Goal: Obtain resource: Download file/media

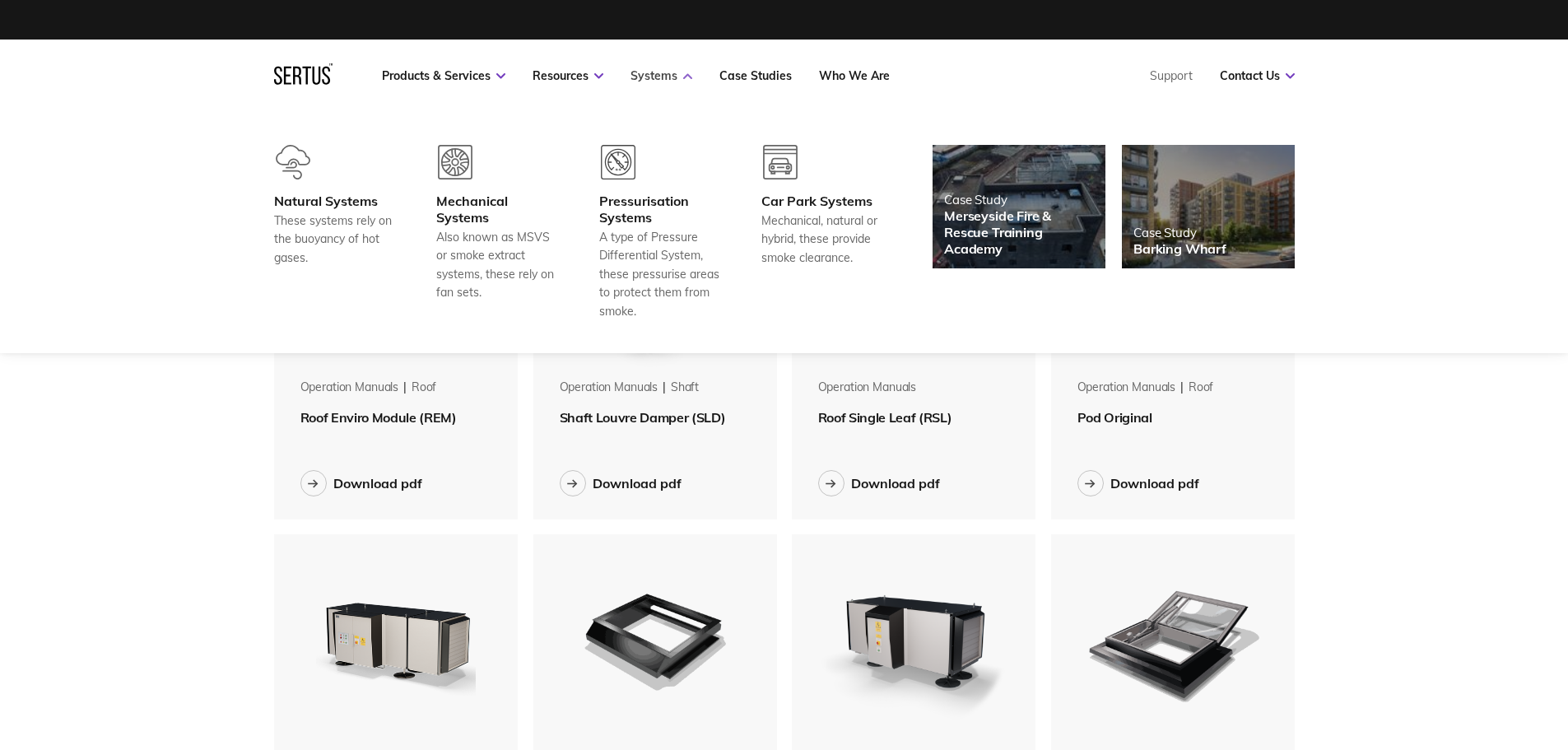
click at [684, 77] on icon at bounding box center [688, 76] width 9 height 6
click at [304, 194] on div "Natural Systems" at bounding box center [335, 201] width 122 height 17
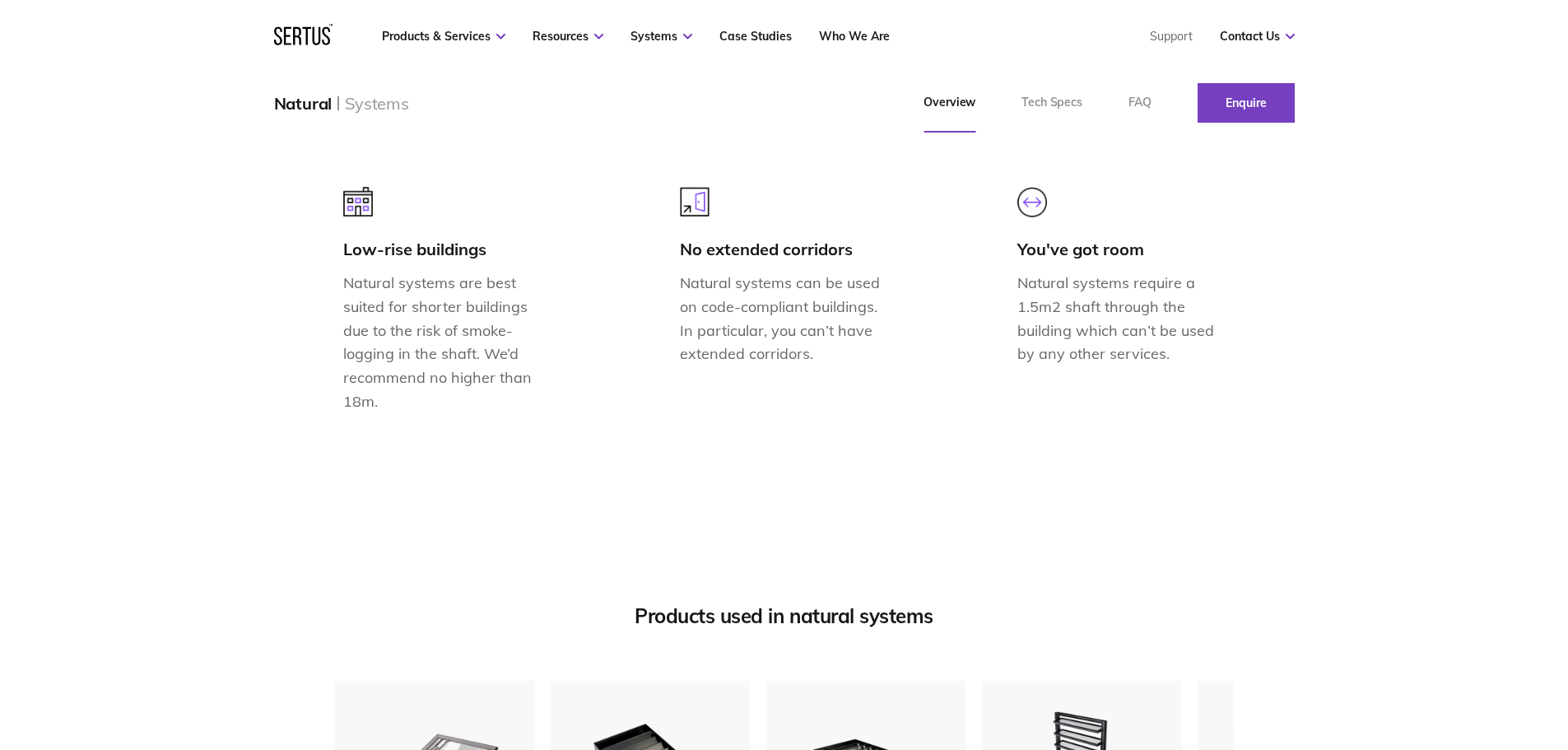
scroll to position [1565, 0]
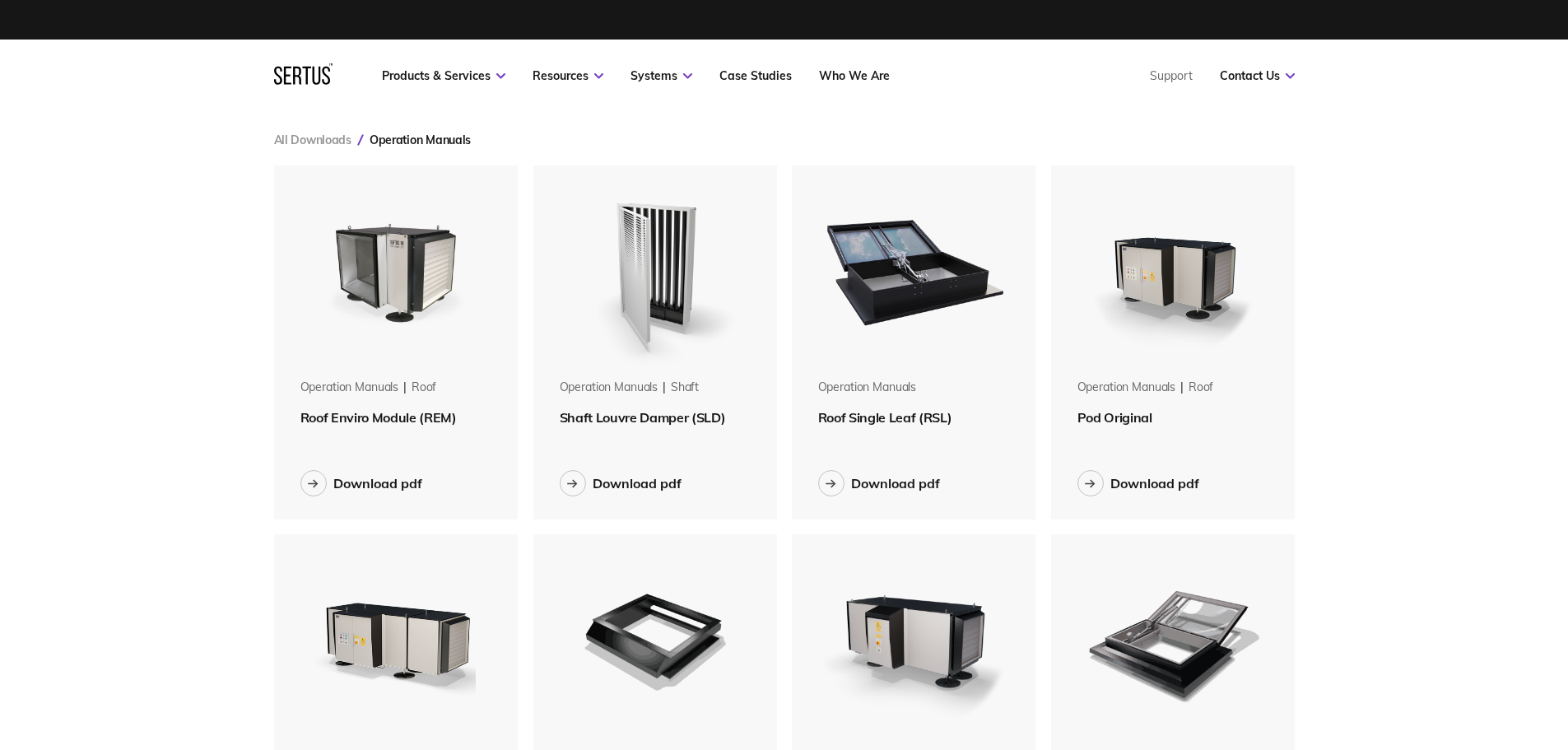
scroll to position [1487, 1046]
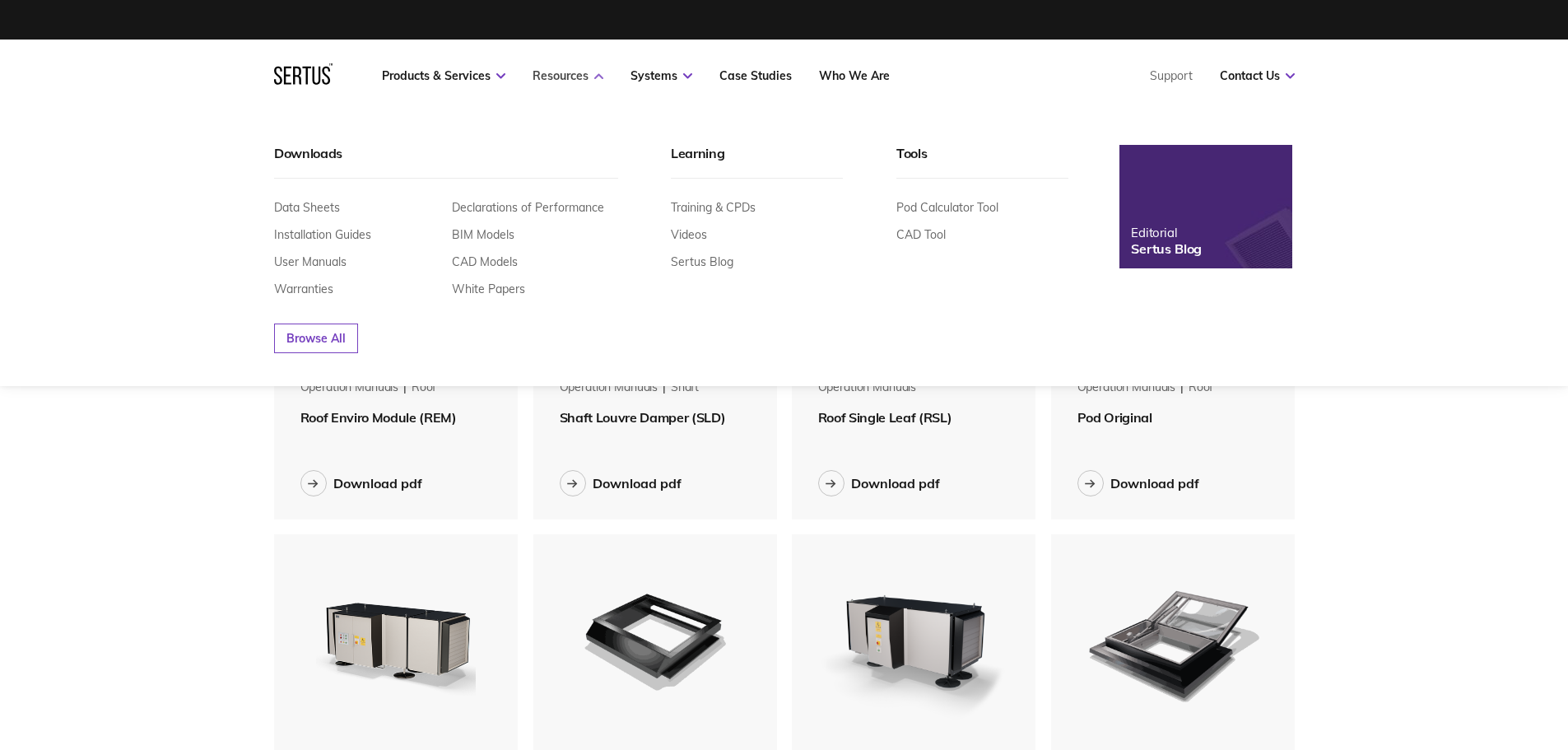
scroll to position [1487, 1046]
click at [306, 260] on link "User Manuals" at bounding box center [310, 262] width 73 height 15
click at [299, 340] on link "Browse All" at bounding box center [316, 339] width 84 height 30
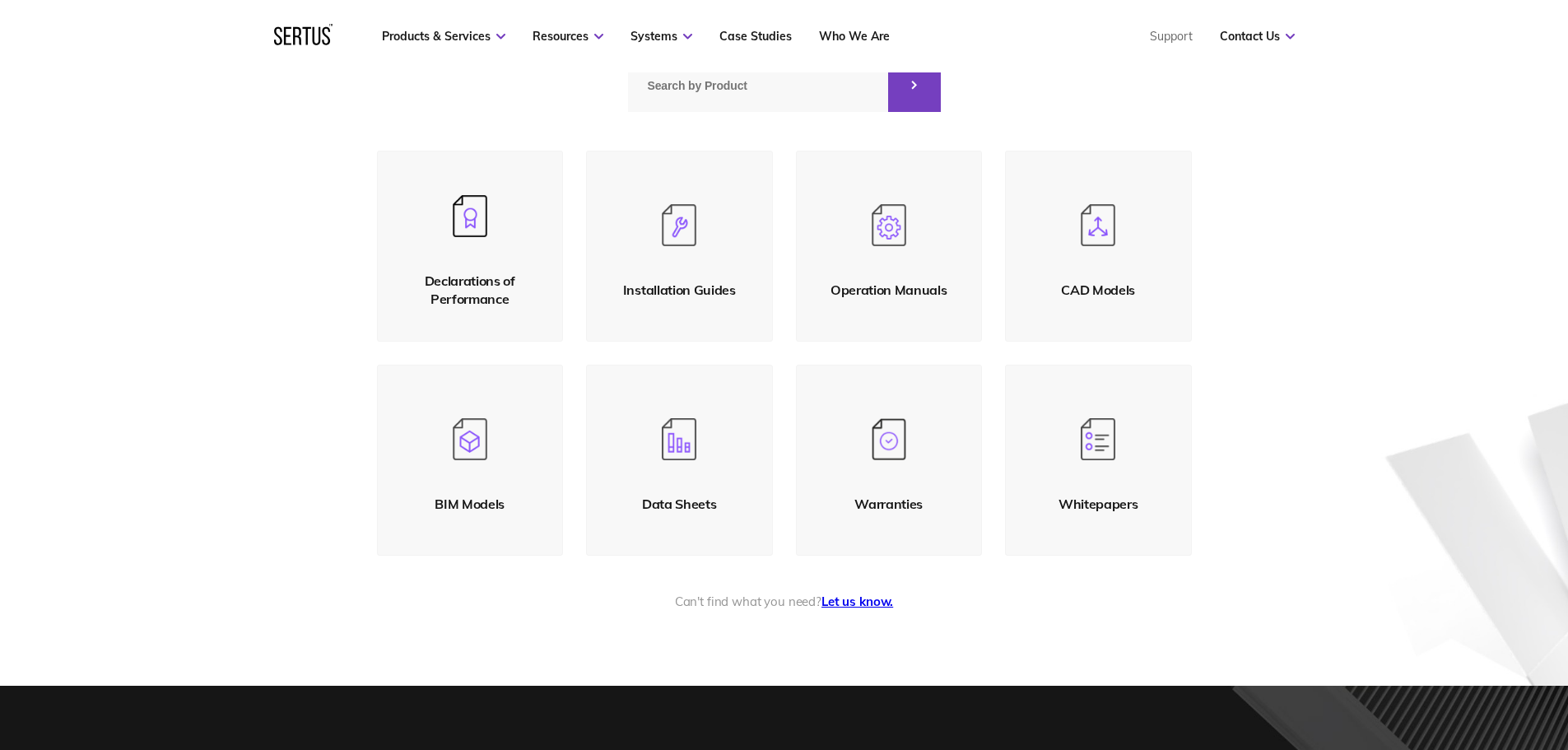
scroll to position [247, 0]
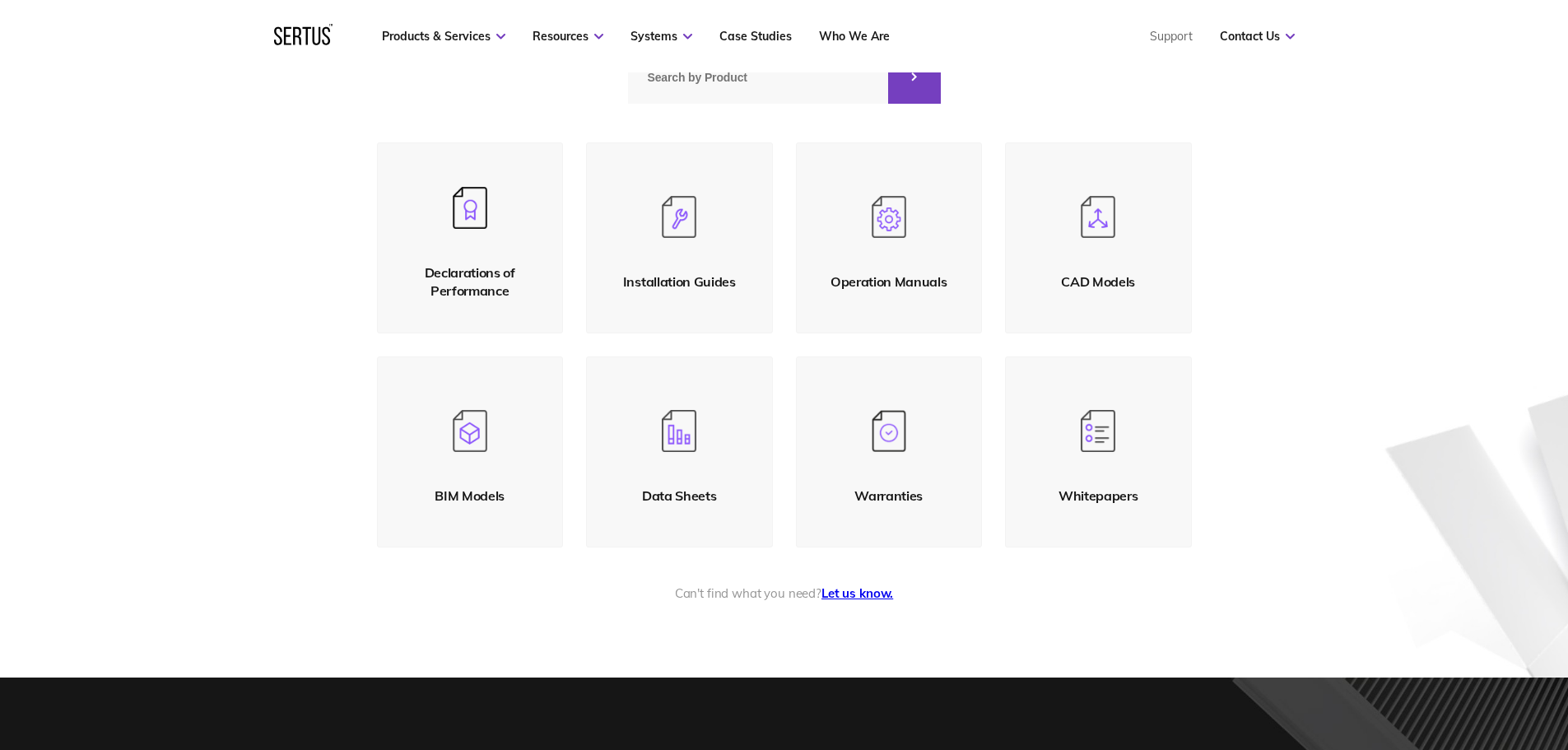
click at [888, 213] on img at bounding box center [888, 216] width 34 height 42
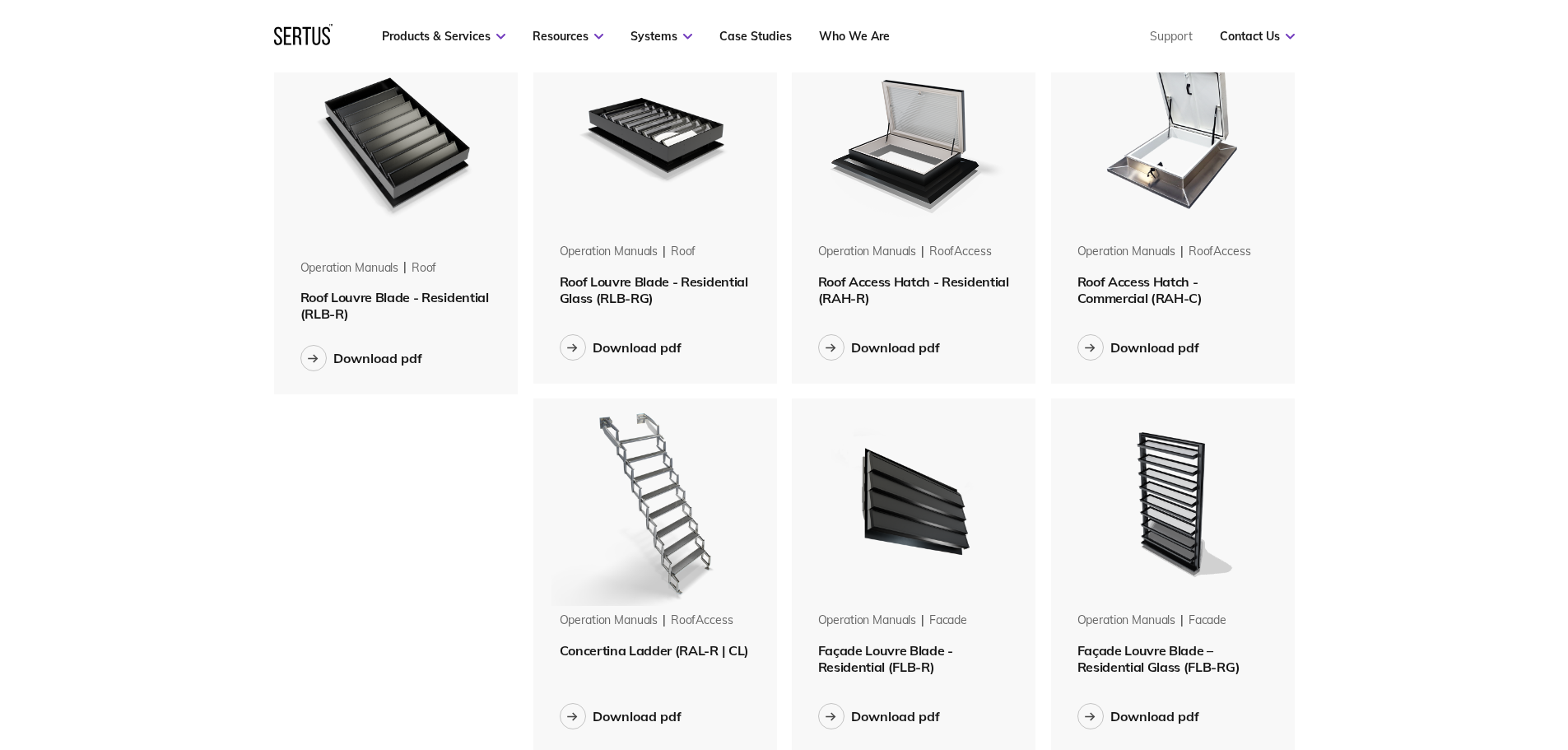
scroll to position [906, 0]
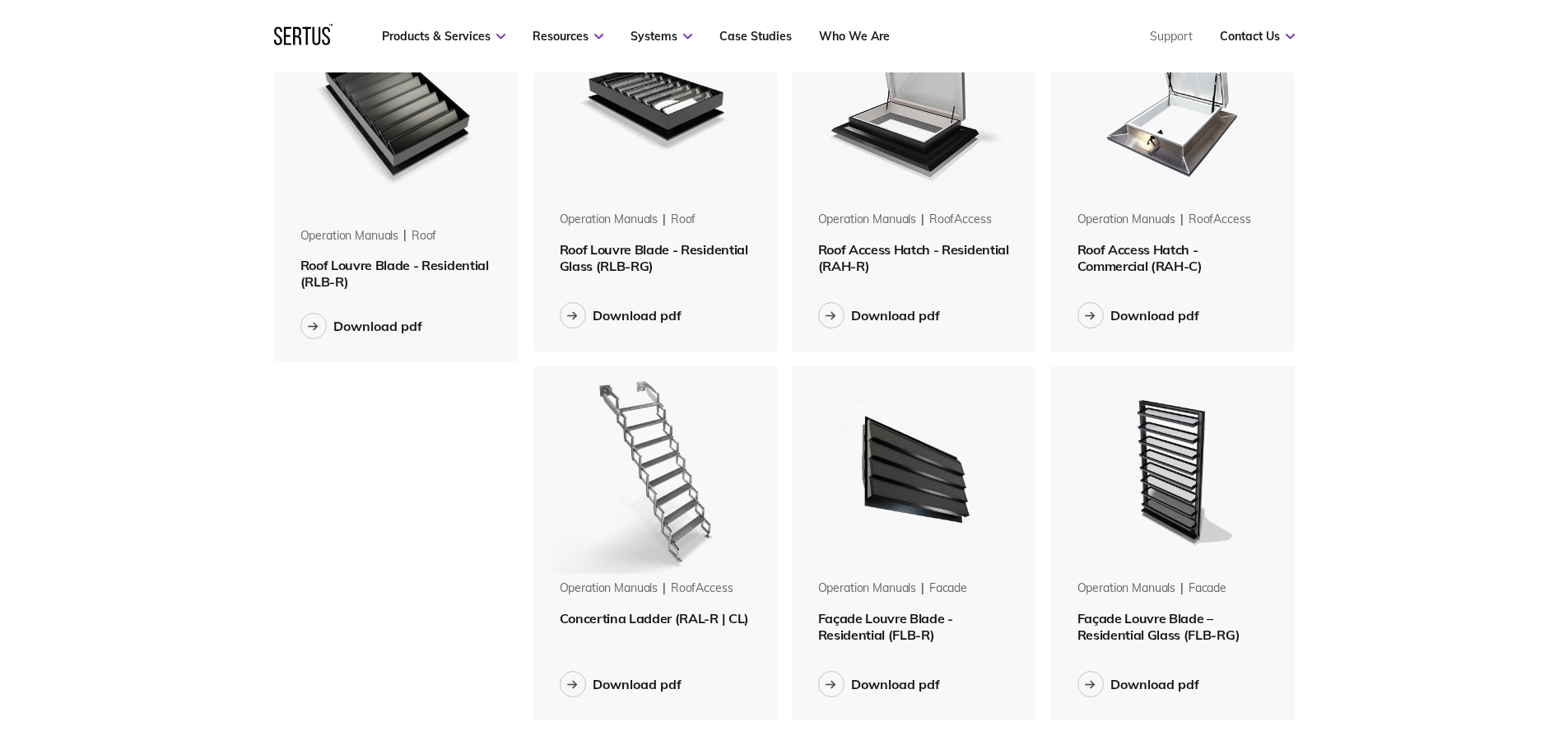
click at [915, 142] on img at bounding box center [914, 101] width 208 height 208
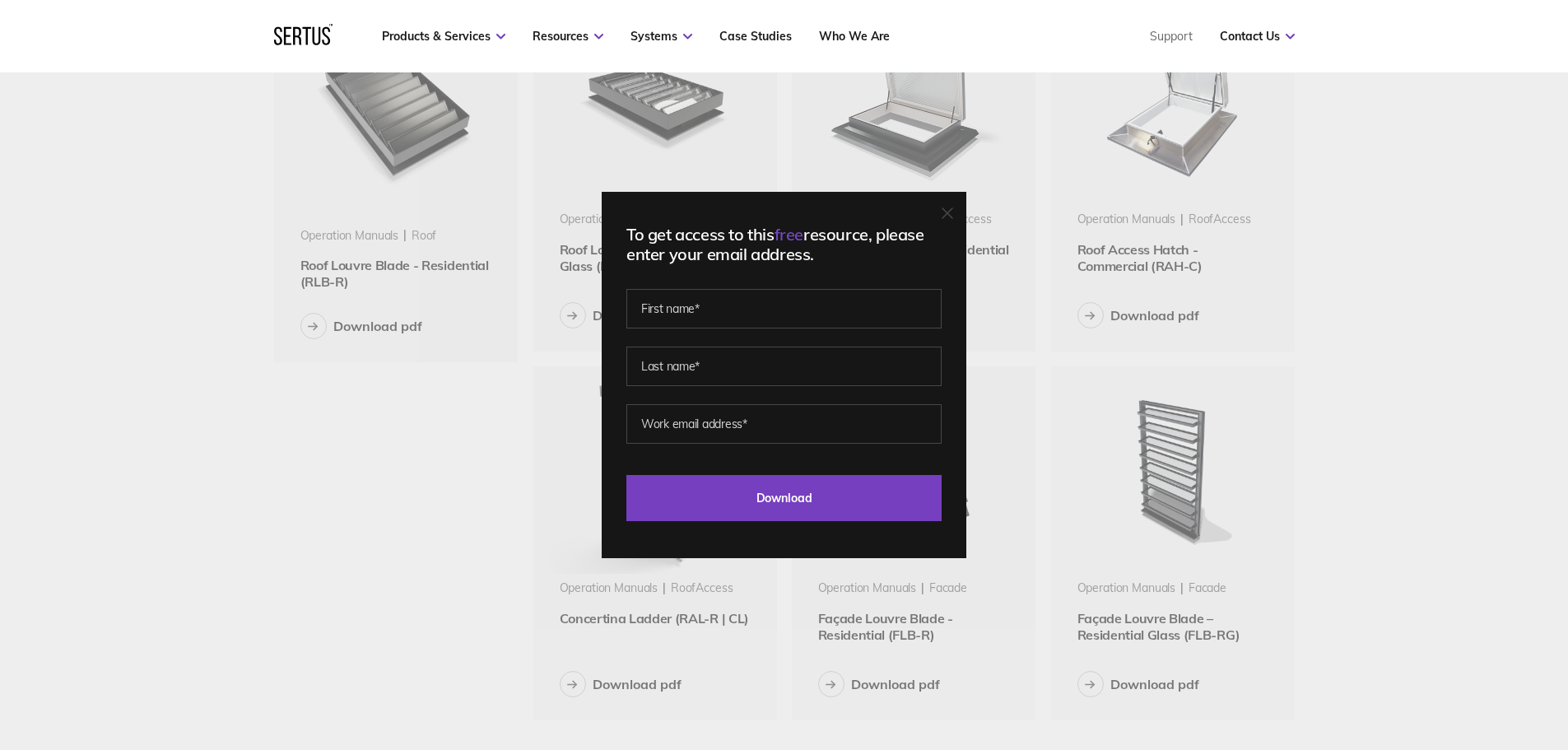
click at [947, 214] on icon at bounding box center [947, 214] width 11 height 11
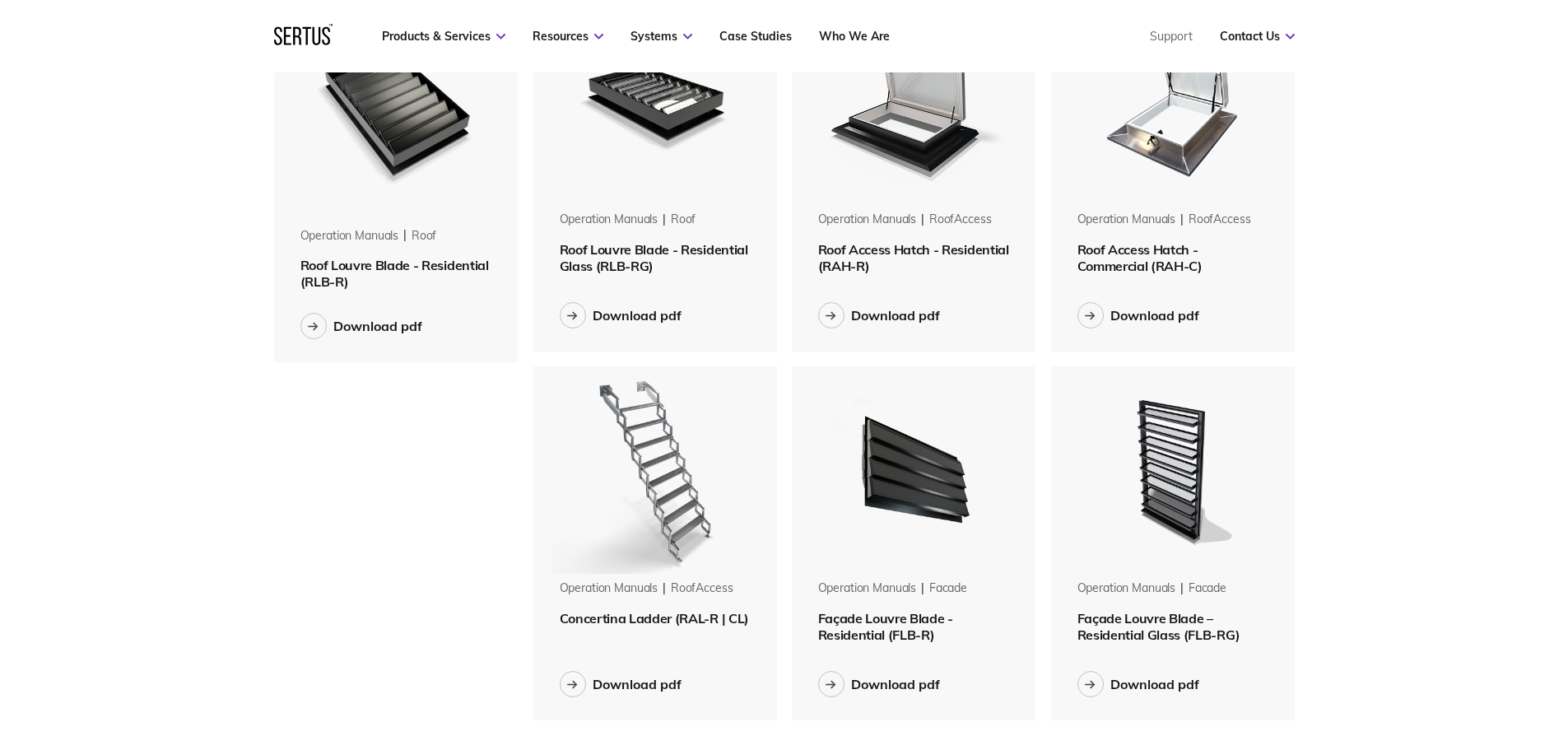
scroll to position [247, 0]
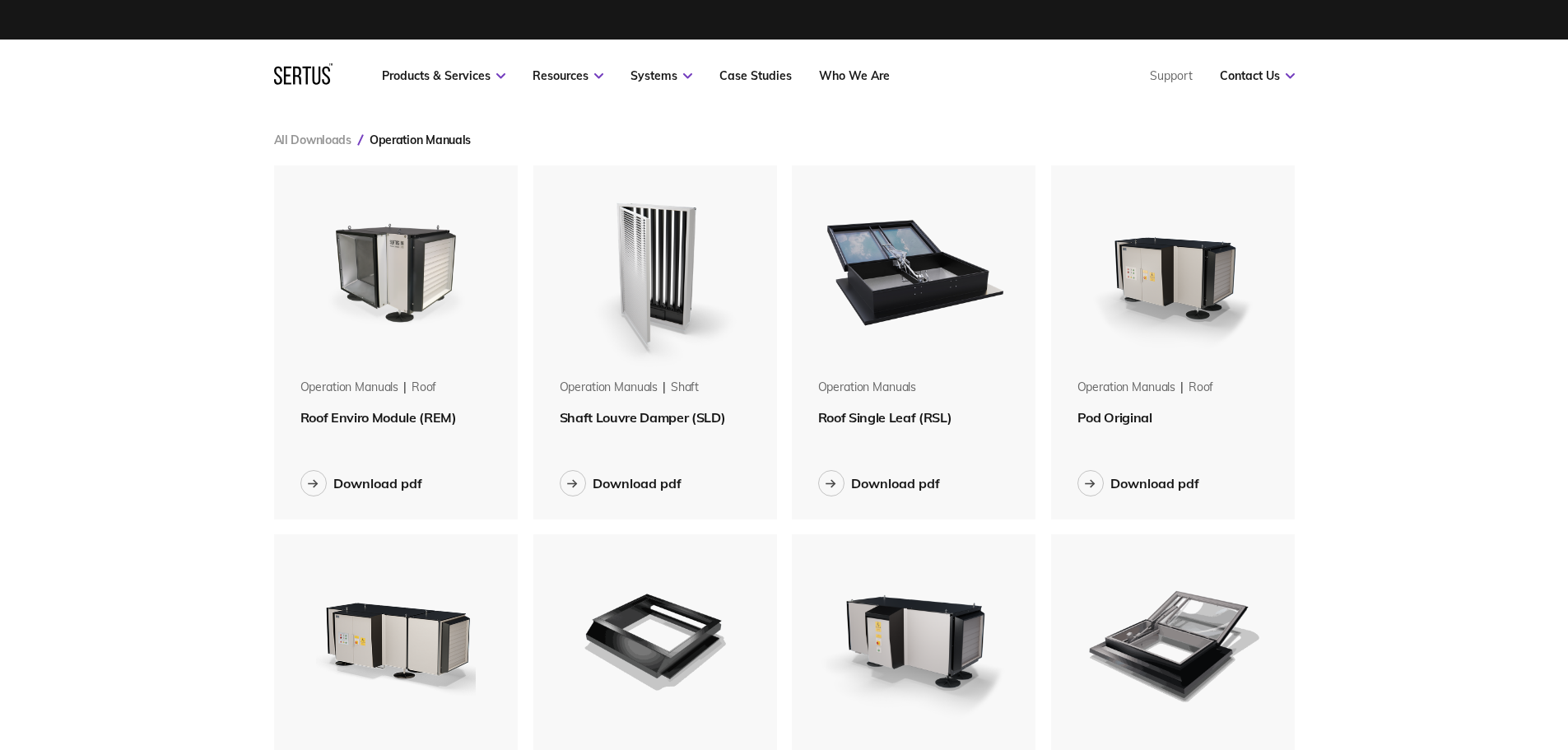
scroll to position [1487, 1046]
